Goal: Find specific page/section: Find specific page/section

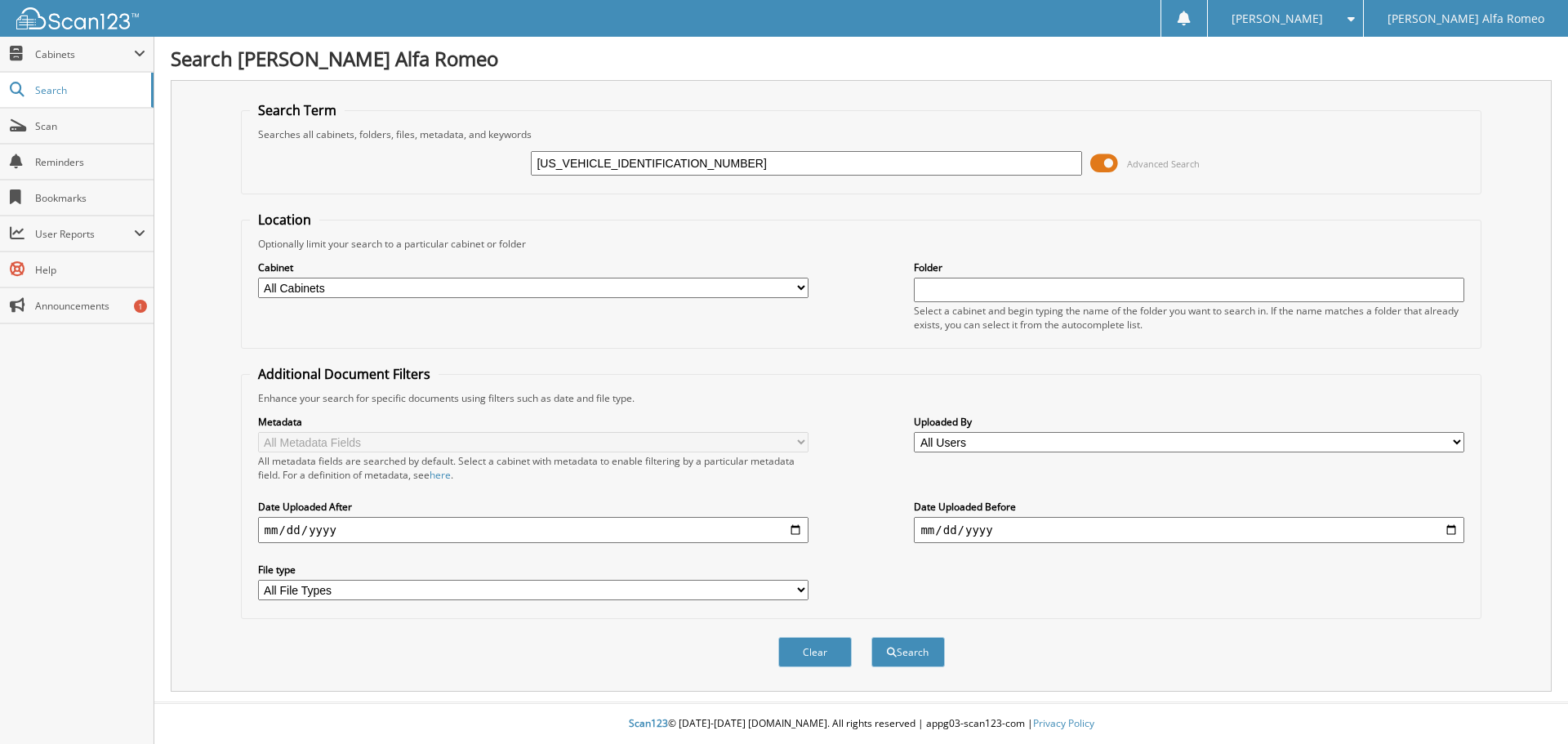
type input "[US_VEHICLE_IDENTIFICATION_NUMBER]"
click at [883, 257] on div "Cabinet All Cabinets FIAT ACCOUNTS PAYABLE FIAT CAR DEALS FIAT PARTS FIAT RO HR" at bounding box center [861, 295] width 1223 height 89
click at [898, 649] on button "Search" at bounding box center [908, 652] width 73 height 30
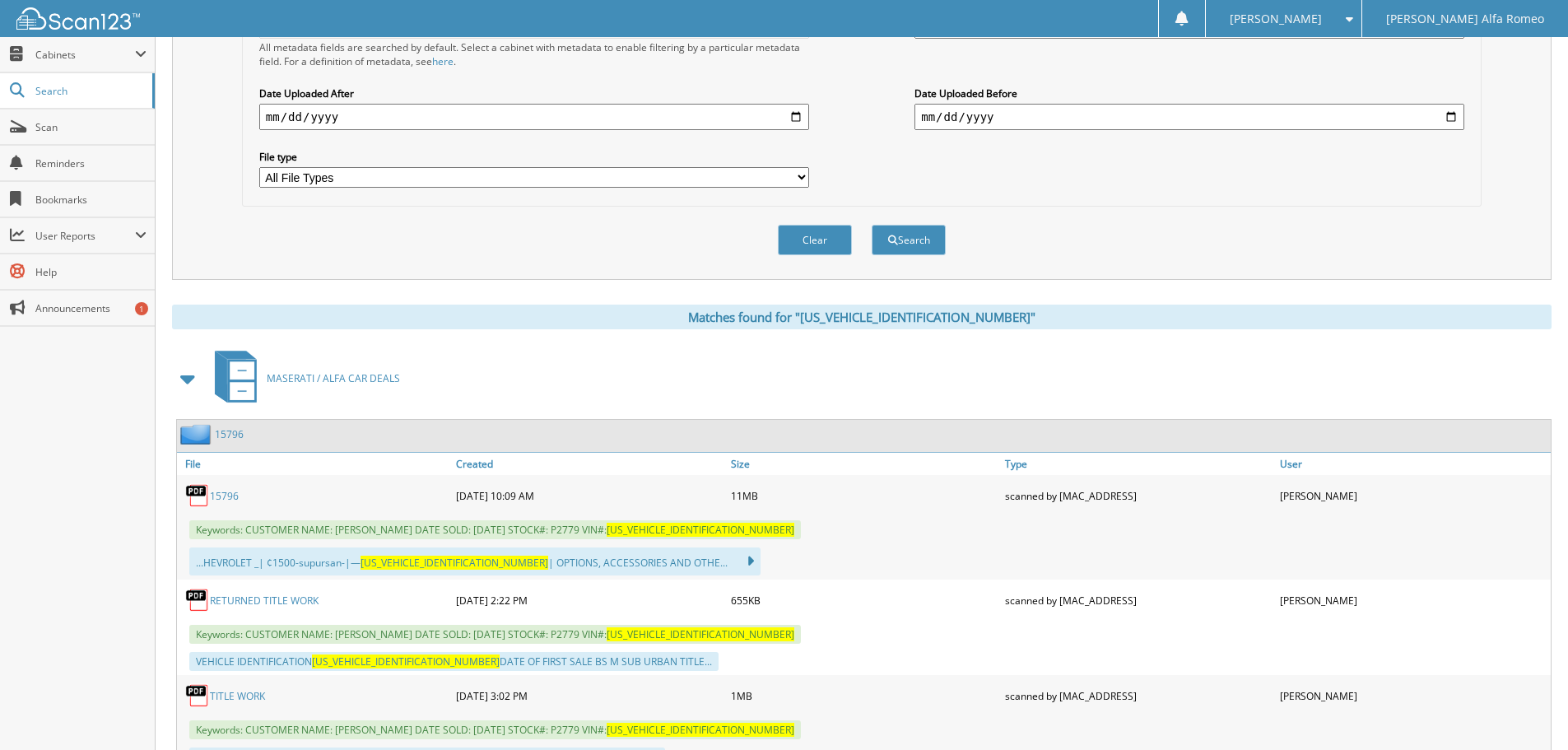
scroll to position [576, 0]
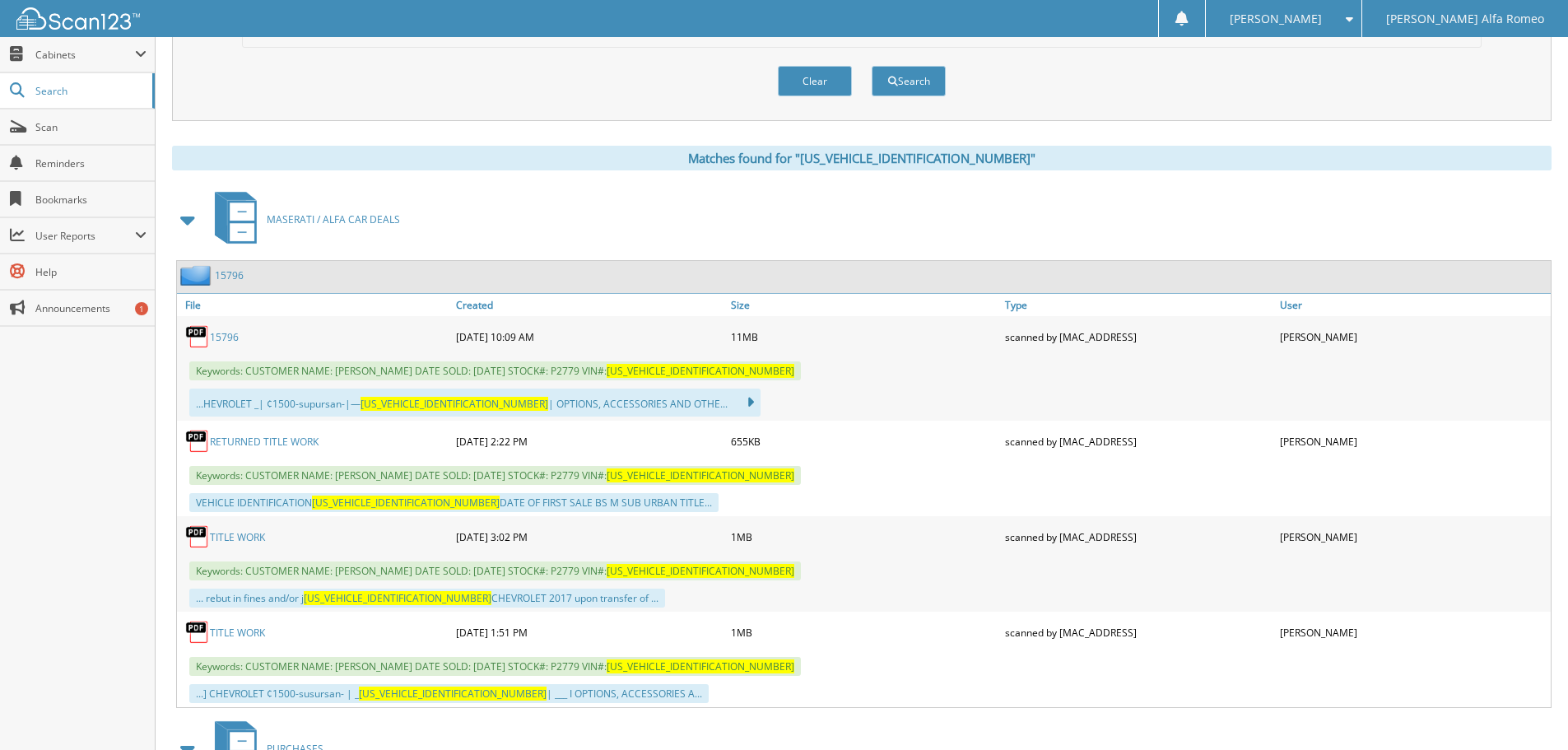
click at [228, 339] on link "15796" at bounding box center [225, 337] width 29 height 14
